Goal: Transaction & Acquisition: Purchase product/service

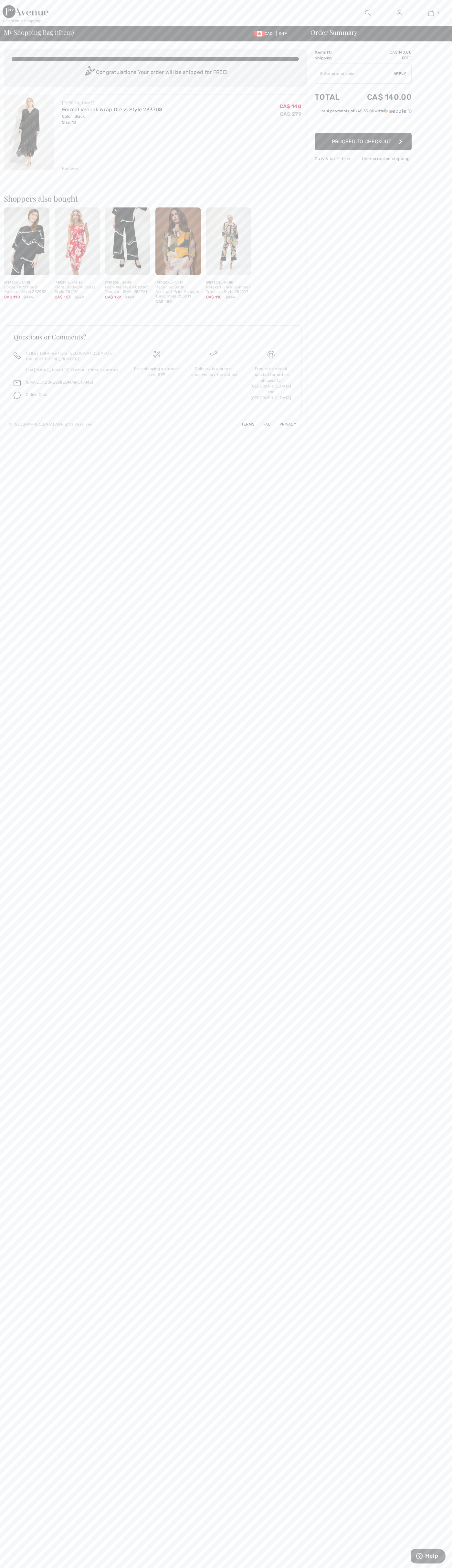
click at [363, 142] on span "Proceed to Checkout" at bounding box center [361, 141] width 60 height 6
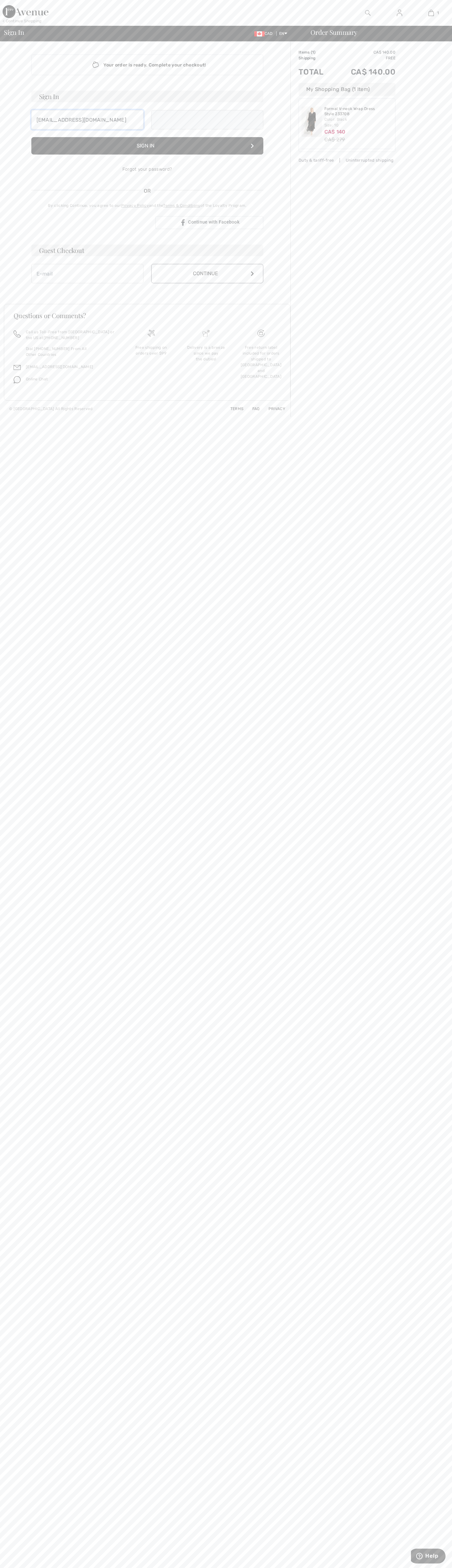
type input "johnsmith002@storebotmail.joonix.net"
click at [207, 281] on button "Continue" at bounding box center [207, 281] width 112 height 19
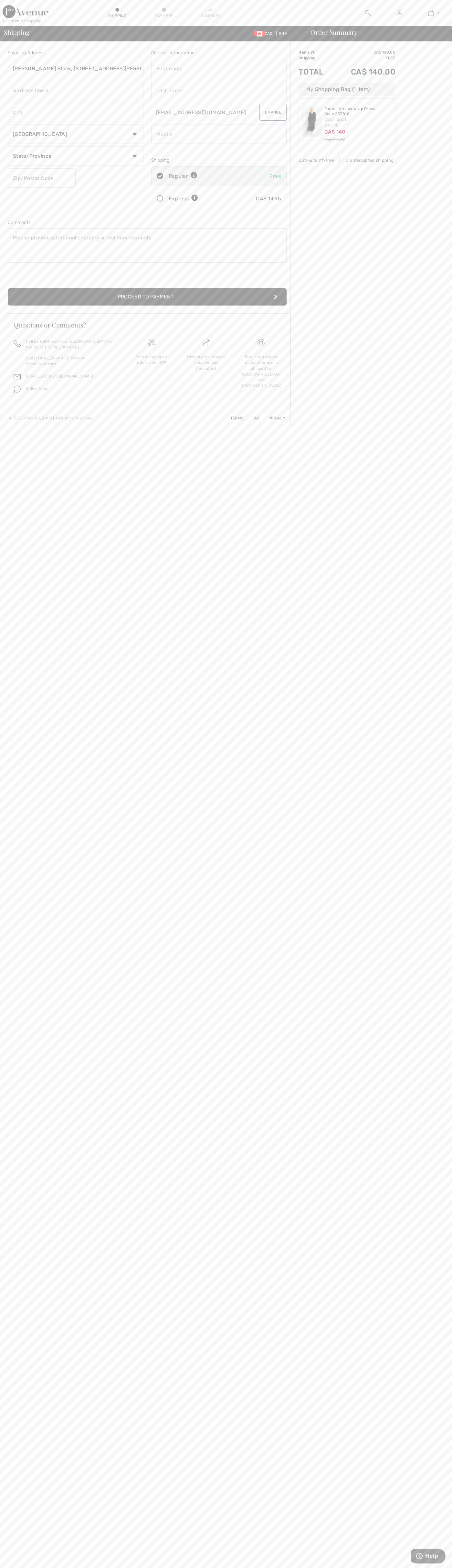
type input "Breithaupt Block, 51 Breithaupt St."
type input "First floor"
type input "kitchener"
select select "ON"
type input "N2H5G5"
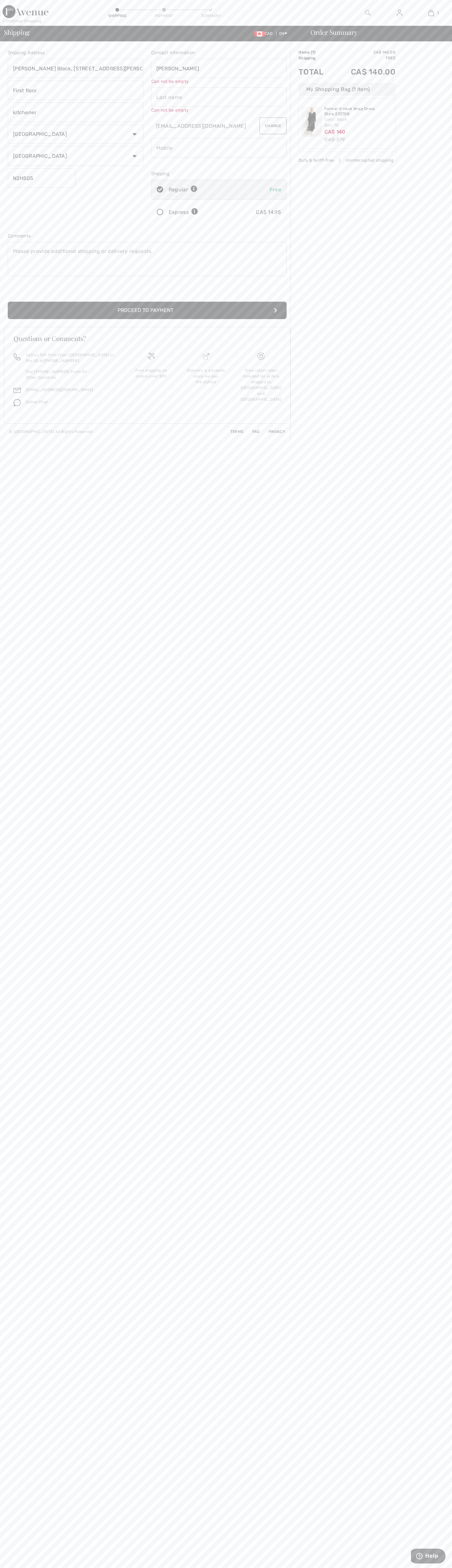
type input "John"
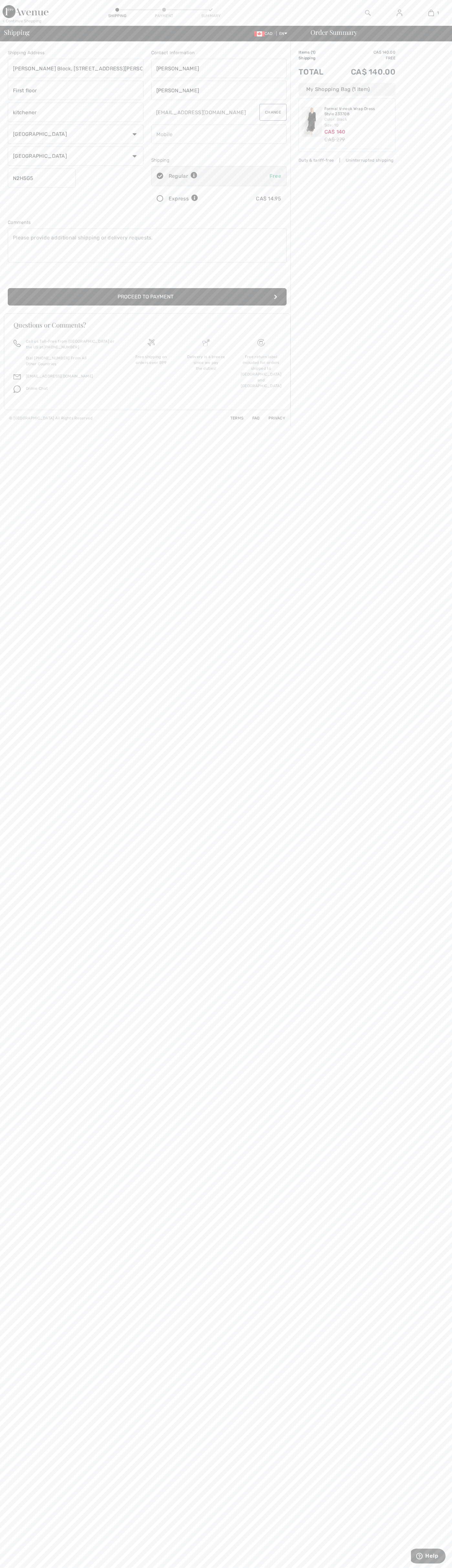
type input "Smith"
type input "5198802300"
radio input "true"
click at [200, 199] on input "radio" at bounding box center [200, 199] width 4 height 19
radio input "true"
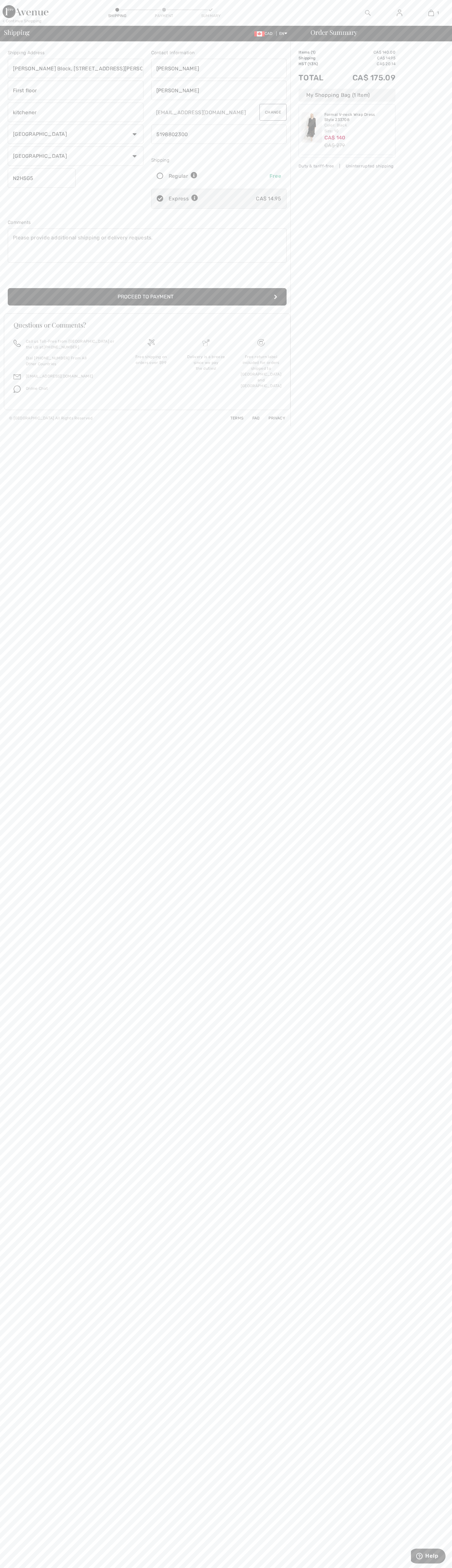
click at [147, 297] on button "Proceed to Payment" at bounding box center [147, 296] width 278 height 18
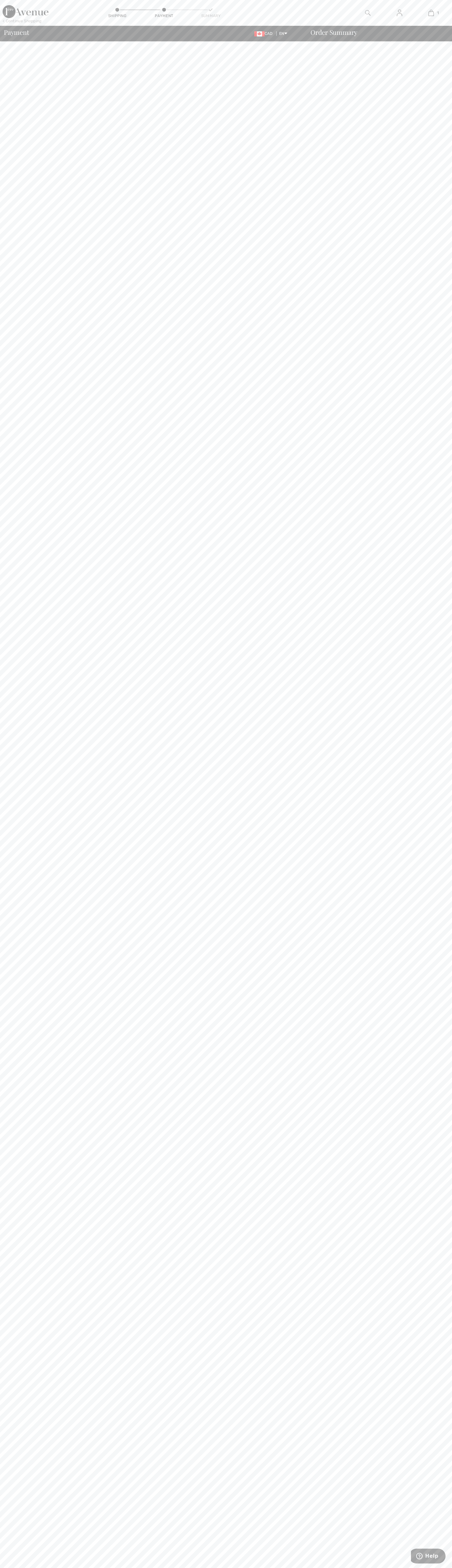
click at [431, 12] on img at bounding box center [431, 13] width 5 height 8
click at [436, 545] on body "We value your privacy We use cookies to enhance your browsing experience, serve…" at bounding box center [226, 784] width 452 height 1568
click at [106, 1567] on html "We value your privacy We use cookies to enhance your browsing experience, serve…" at bounding box center [226, 784] width 452 height 1568
click at [7, 1439] on body "We value your privacy We use cookies to enhance your browsing experience, serve…" at bounding box center [226, 784] width 452 height 1568
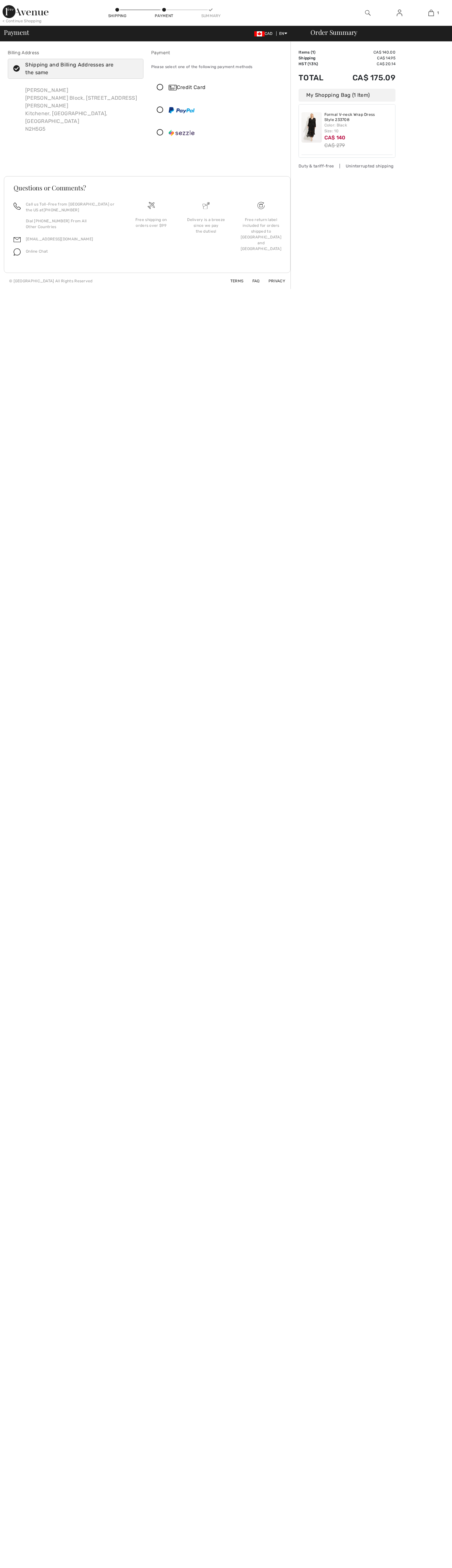
checkbox input "true"
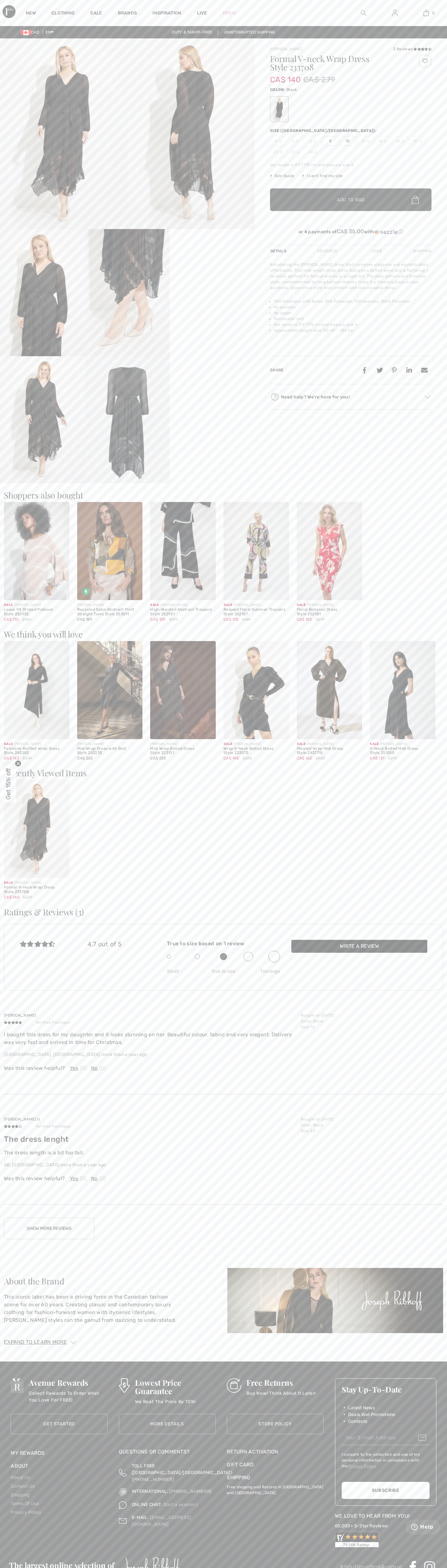
click at [426, 13] on img at bounding box center [426, 13] width 5 height 8
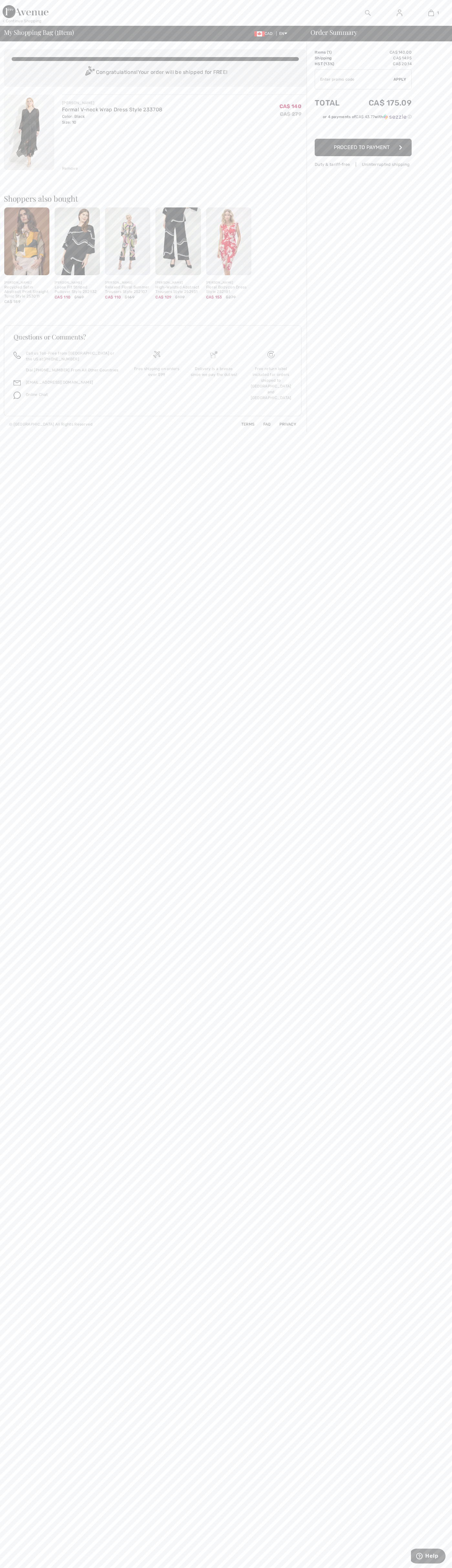
click at [70, 169] on div "Remove" at bounding box center [70, 169] width 16 height 6
